Goal: Find specific page/section: Find specific page/section

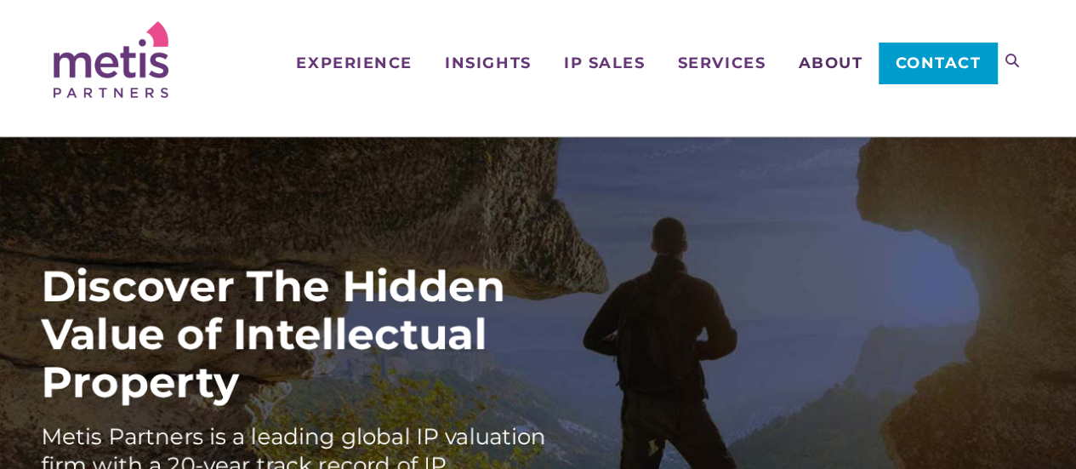
click at [815, 55] on span "About" at bounding box center [830, 62] width 65 height 15
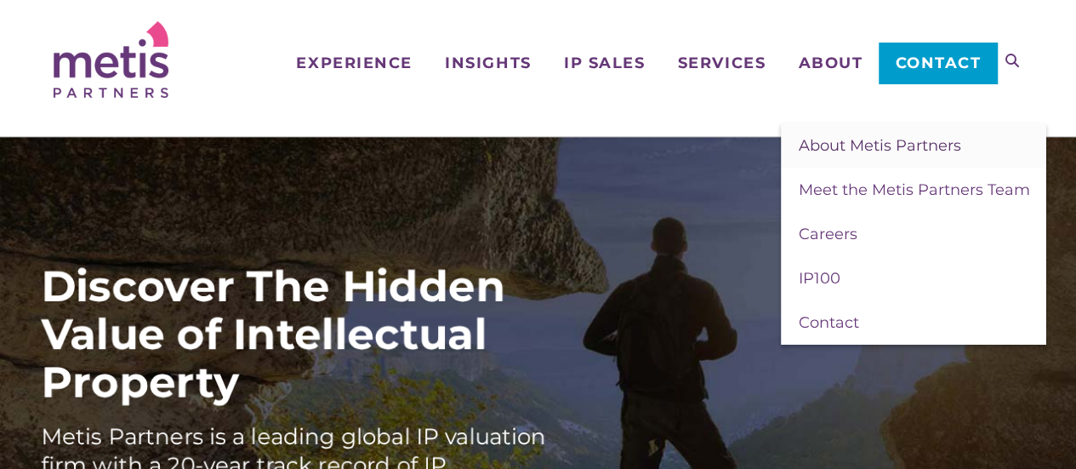
click at [830, 146] on span "About Metis Partners" at bounding box center [879, 145] width 163 height 19
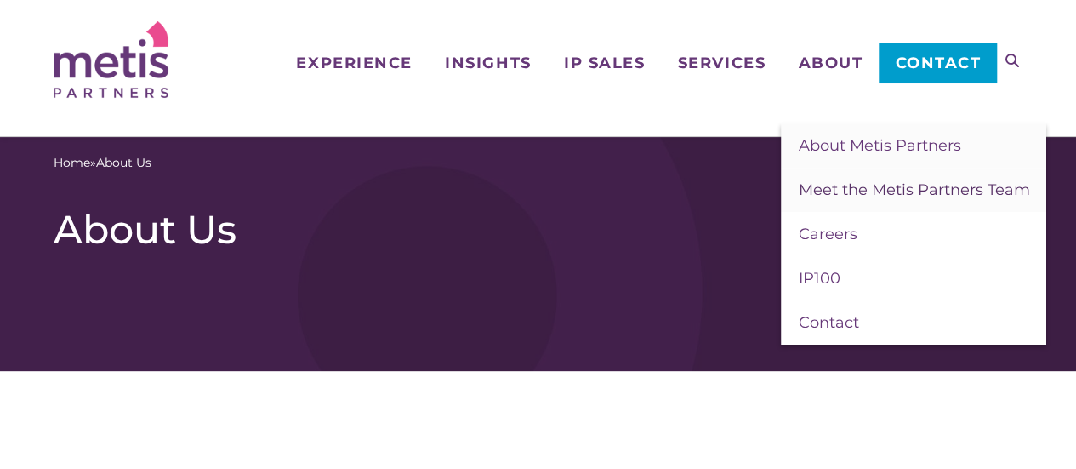
click at [830, 195] on span "Meet the Metis Partners Team" at bounding box center [913, 189] width 231 height 19
